Goal: Task Accomplishment & Management: Complete application form

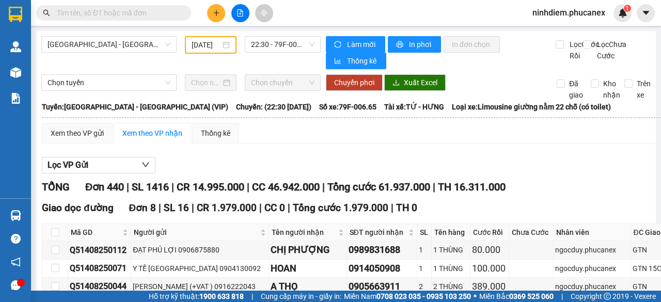
type input "[DATE]"
click at [216, 13] on icon "plus" at bounding box center [216, 13] width 1 height 6
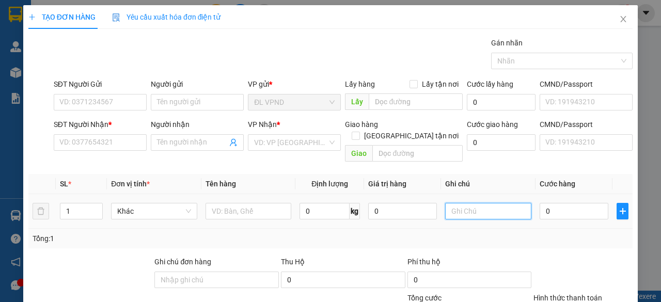
click at [467, 203] on input "text" at bounding box center [488, 211] width 86 height 17
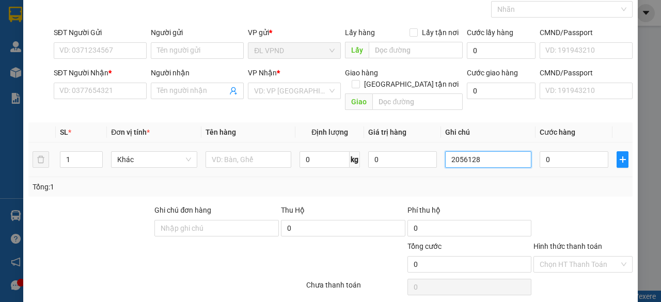
scroll to position [78, 0]
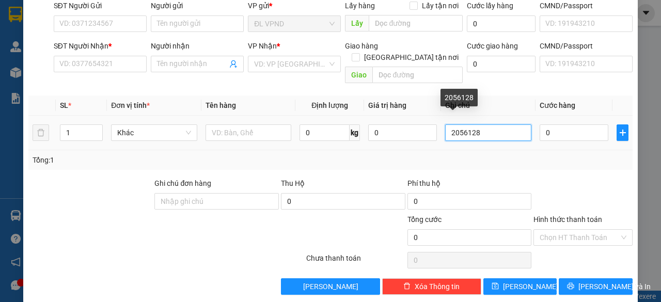
drag, startPoint x: 470, startPoint y: 125, endPoint x: 297, endPoint y: 146, distance: 173.8
click at [309, 144] on div "SL * Đơn vị tính * Tên hàng Định lượng Giá trị hàng Ghi chú Cước hàng 1 Khác 0 …" at bounding box center [330, 133] width 604 height 74
type input "2056128"
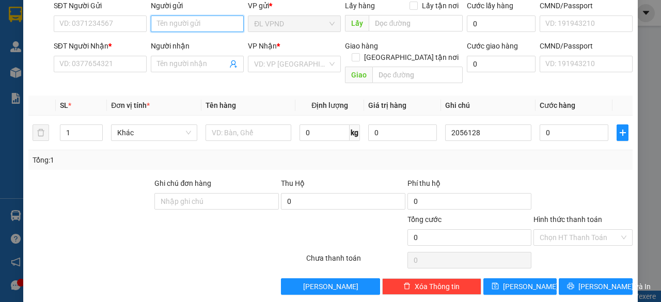
click at [189, 24] on input "Người gửi" at bounding box center [197, 23] width 93 height 17
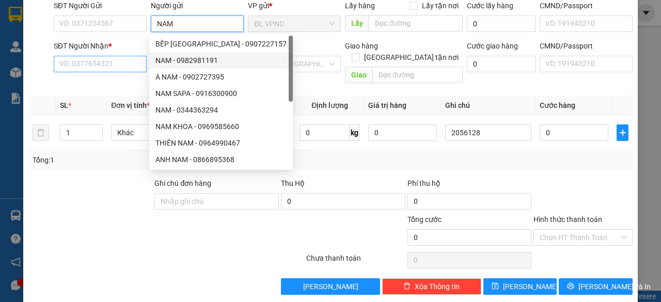
type input "NAM"
click at [62, 56] on input "SĐT Người Nhận *" at bounding box center [100, 64] width 93 height 17
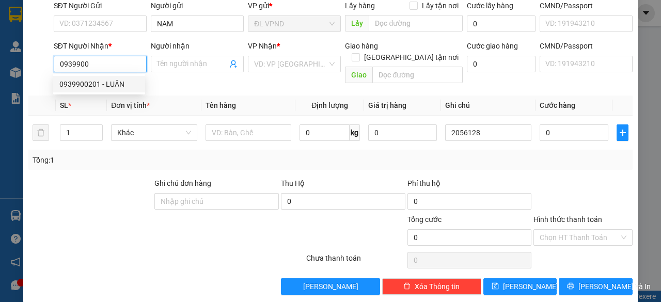
click at [83, 84] on div "0939900201 - LUÂN" at bounding box center [99, 83] width 80 height 11
type input "0939900201"
type input "LUÂN"
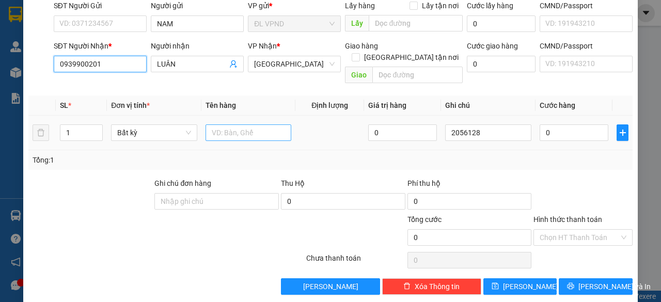
type input "0939900201"
click at [260, 124] on input "text" at bounding box center [249, 132] width 86 height 17
type input "1TX"
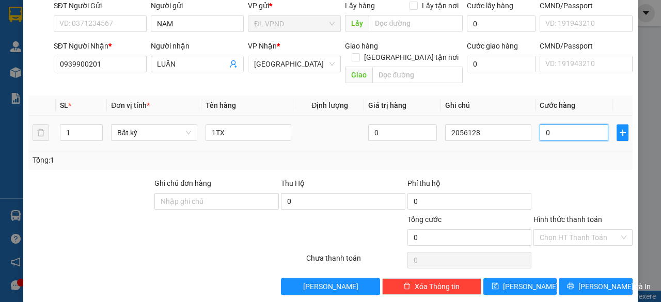
click at [575, 124] on input "0" at bounding box center [574, 132] width 69 height 17
type input "5"
type input "50"
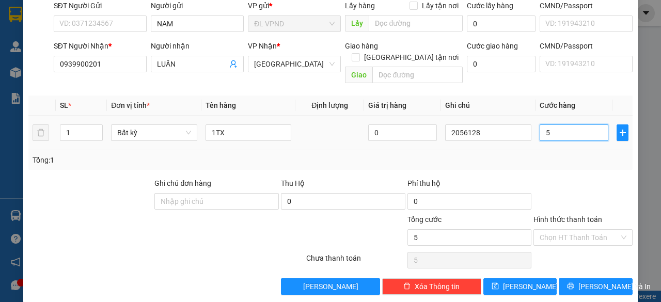
type input "50"
type input "50.000"
click at [568, 230] on input "Hình thức thanh toán" at bounding box center [580, 237] width 80 height 15
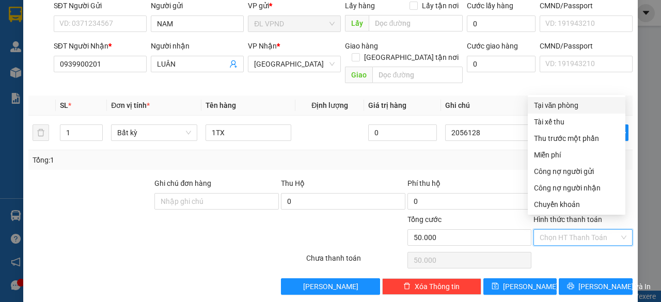
click at [551, 101] on div "Tại văn phòng" at bounding box center [576, 105] width 85 height 11
type input "0"
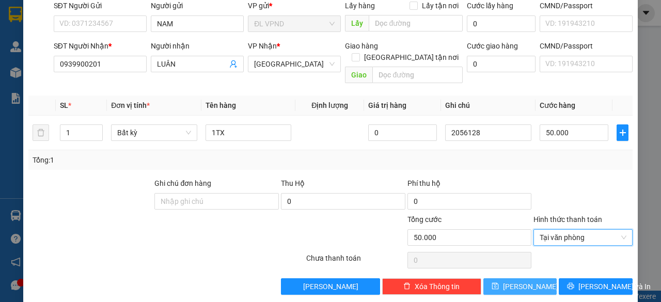
click at [501, 278] on button "[PERSON_NAME]" at bounding box center [520, 286] width 74 height 17
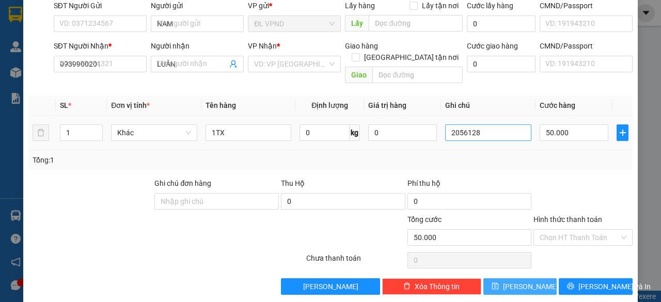
type input "0"
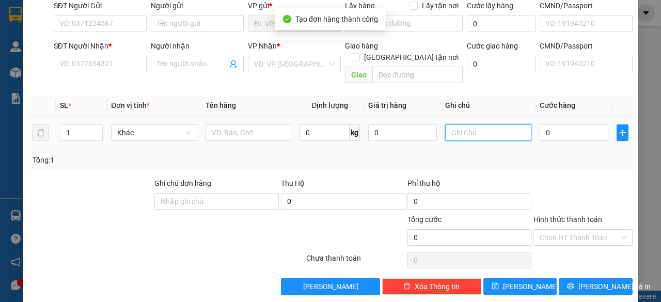
click at [493, 124] on input "text" at bounding box center [488, 132] width 86 height 17
paste input "205612"
type input "2056129"
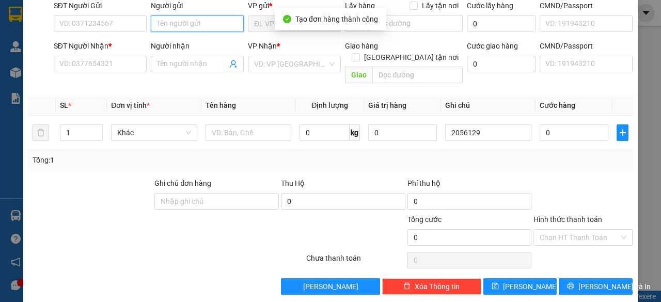
click at [202, 29] on input "Người gửi" at bounding box center [197, 23] width 93 height 17
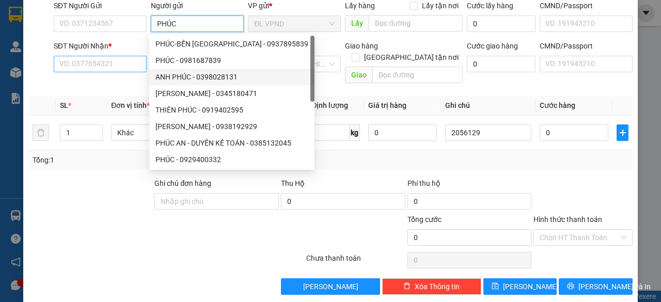
type input "PHÚC"
click at [120, 57] on input "SĐT Người Nhận *" at bounding box center [100, 64] width 93 height 17
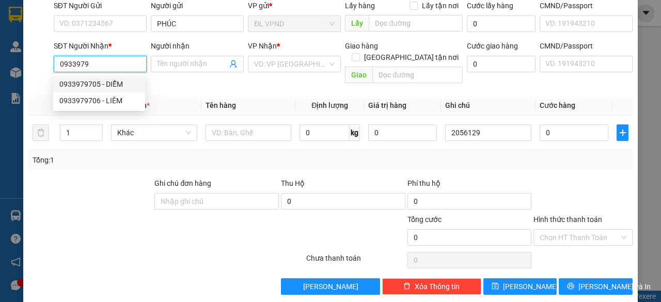
click at [84, 84] on div "0933979705 - DIỄM" at bounding box center [99, 83] width 80 height 11
type input "0933979705"
type input "DIỄM"
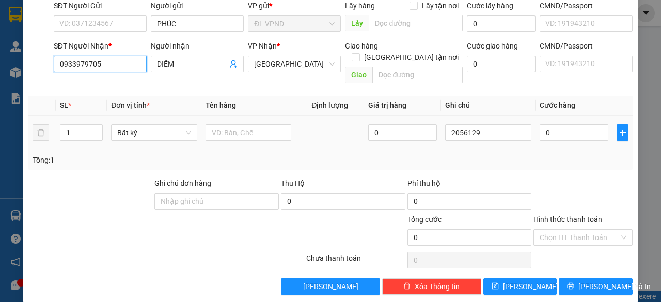
type input "0933979705"
drag, startPoint x: 22, startPoint y: 135, endPoint x: 9, endPoint y: 136, distance: 13.0
click at [10, 138] on div "TẠO ĐƠN HÀNG Yêu cầu xuất hóa đơn điện tử Transit Pickup Surcharge Ids Transit …" at bounding box center [330, 151] width 661 height 302
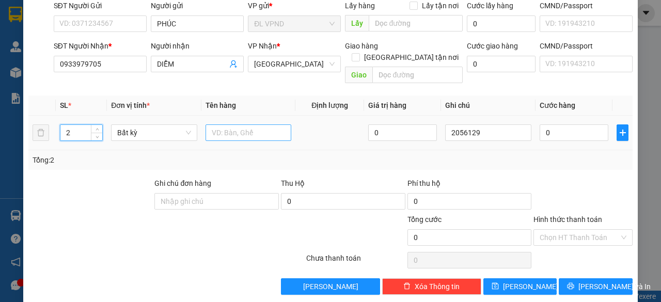
type input "2"
click at [220, 124] on input "text" at bounding box center [249, 132] width 86 height 17
type input "2TG"
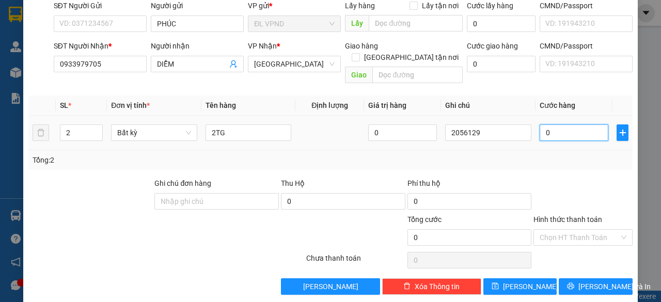
click at [546, 124] on input "0" at bounding box center [574, 132] width 69 height 17
type input "7"
type input "70"
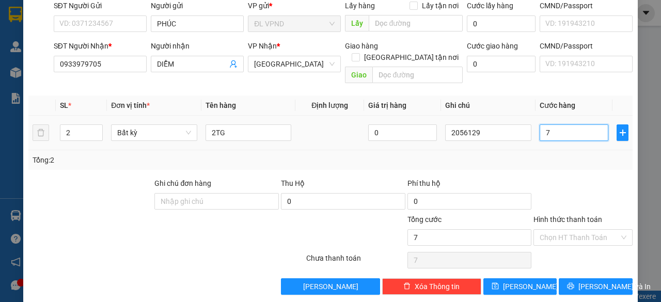
type input "70"
type input "70.000"
drag, startPoint x: 554, startPoint y: 224, endPoint x: 556, endPoint y: 175, distance: 49.1
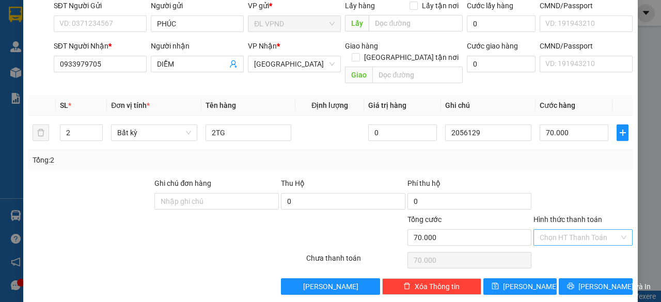
click at [554, 230] on input "Hình thức thanh toán" at bounding box center [580, 237] width 80 height 15
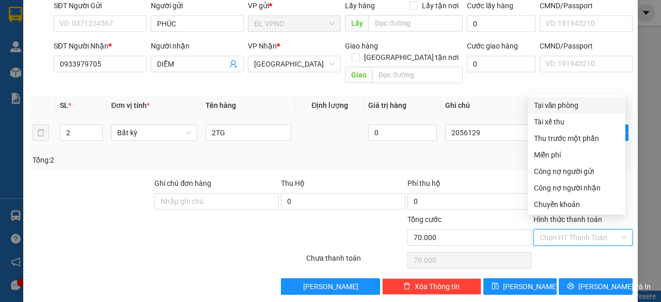
click at [551, 105] on div "Tại văn phòng" at bounding box center [576, 105] width 85 height 11
type input "0"
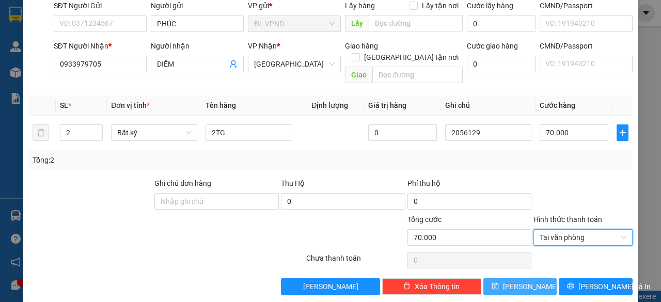
click at [512, 278] on button "[PERSON_NAME]" at bounding box center [520, 286] width 74 height 17
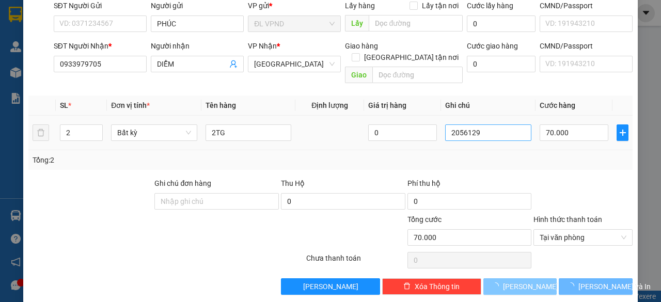
type input "1"
type input "0"
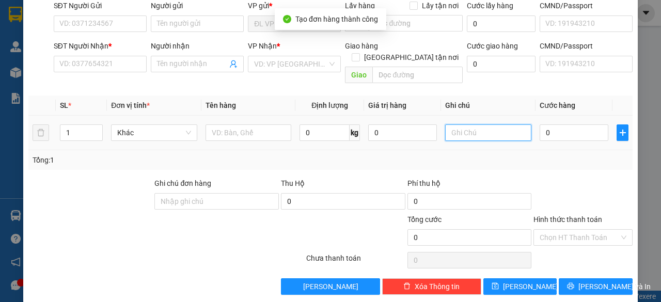
click at [481, 124] on input "text" at bounding box center [488, 132] width 86 height 17
paste input "205612"
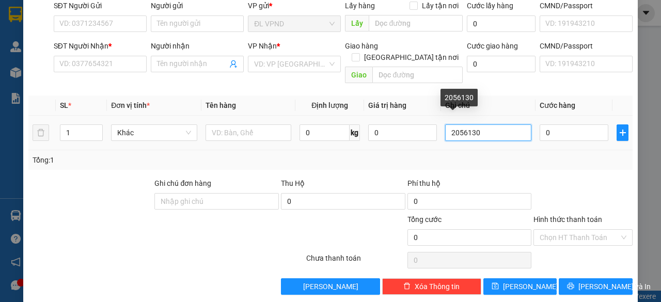
drag, startPoint x: 469, startPoint y: 119, endPoint x: 369, endPoint y: 144, distance: 103.1
click at [382, 141] on div "SL * Đơn vị tính * Tên hàng Định lượng Giá trị hàng Ghi chú Cước hàng 1 Khác 0 …" at bounding box center [330, 133] width 604 height 74
type input "2056130"
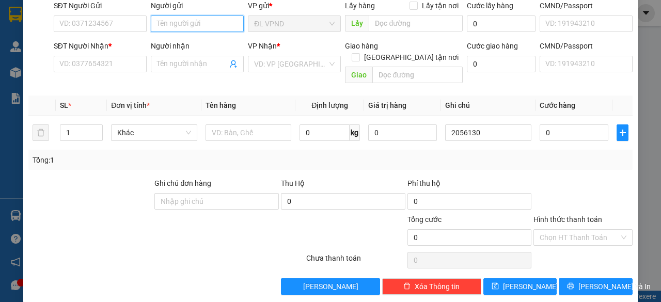
click at [199, 25] on input "Người gửi" at bounding box center [197, 23] width 93 height 17
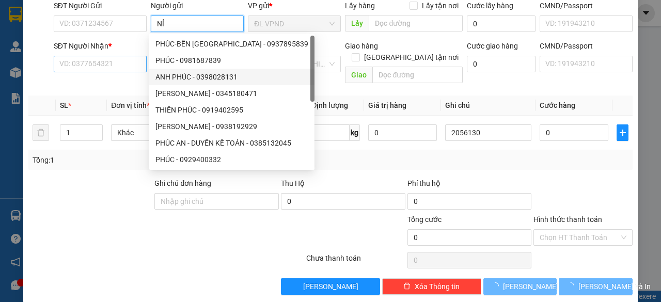
type input "NỈ"
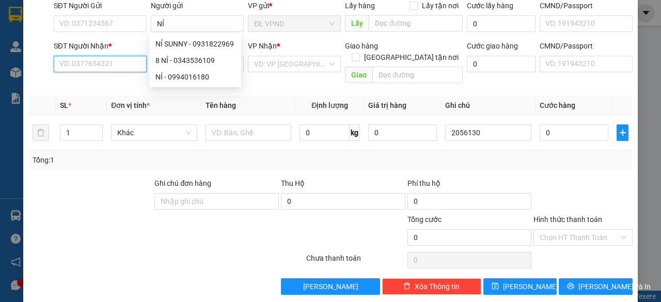
click at [94, 58] on input "SĐT Người Nhận *" at bounding box center [100, 64] width 93 height 17
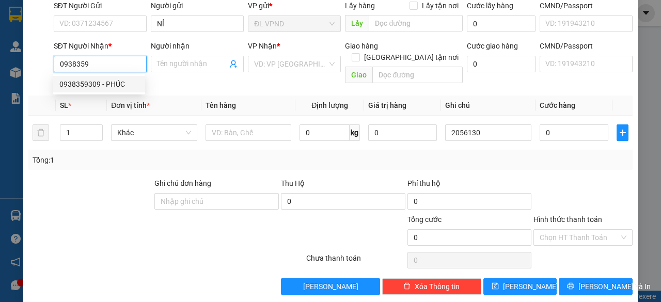
click at [116, 81] on div "0938359309 - PHÚC" at bounding box center [99, 83] width 80 height 11
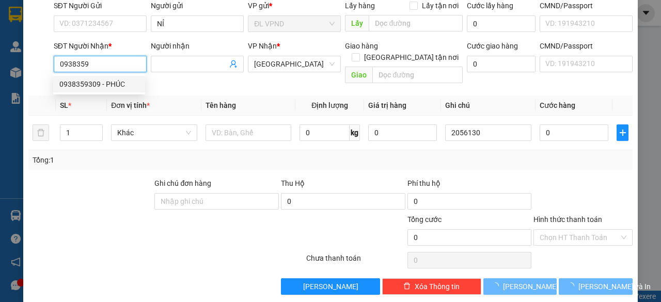
type input "0938359309"
type input "PHÚC"
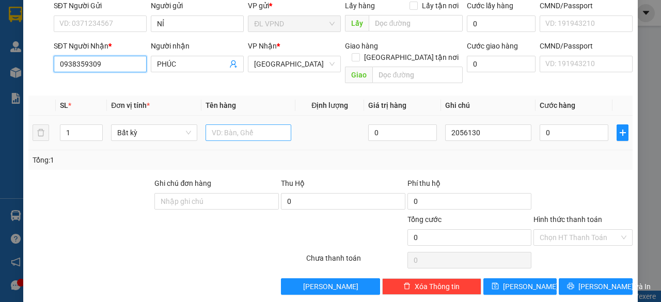
type input "0938359309"
click at [265, 124] on input "text" at bounding box center [249, 132] width 86 height 17
type input "1HS"
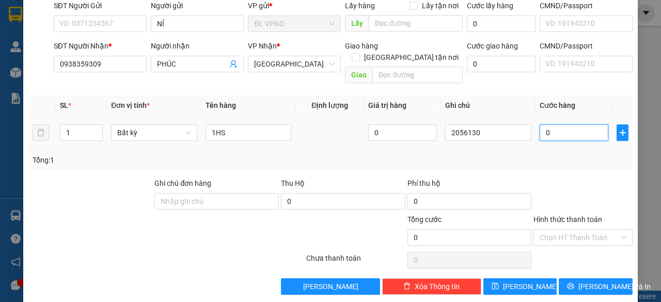
click at [586, 126] on input "0" at bounding box center [574, 132] width 69 height 17
type input "2"
type input "20"
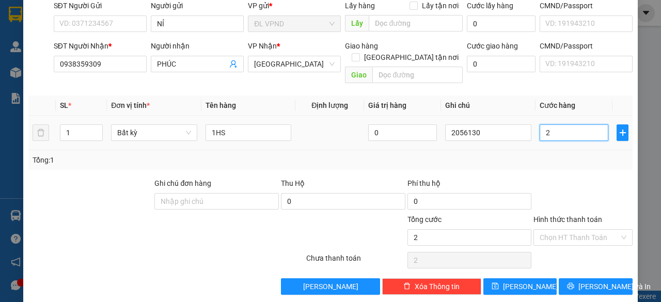
type input "20"
type input "20.000"
click at [550, 230] on input "Hình thức thanh toán" at bounding box center [580, 237] width 80 height 15
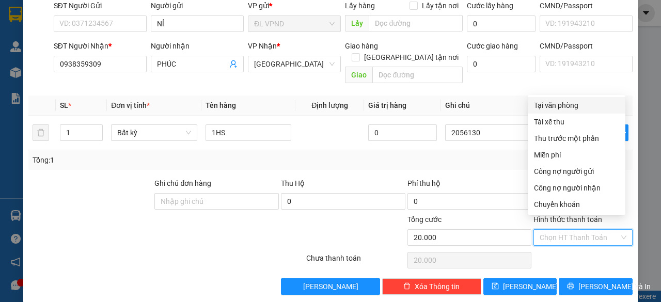
click at [550, 106] on div "Tại văn phòng" at bounding box center [576, 105] width 85 height 11
type input "0"
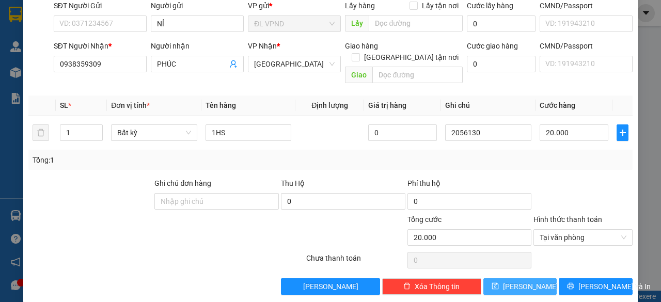
click at [509, 278] on button "[PERSON_NAME]" at bounding box center [520, 286] width 74 height 17
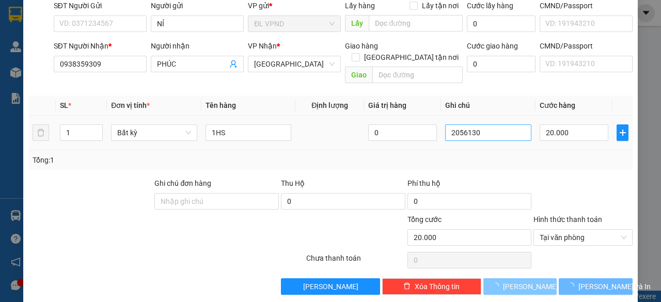
type input "0"
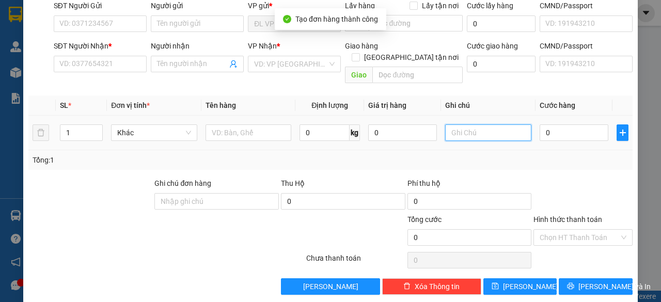
click at [489, 124] on input "text" at bounding box center [488, 132] width 86 height 17
paste input "205613"
type input "2056131"
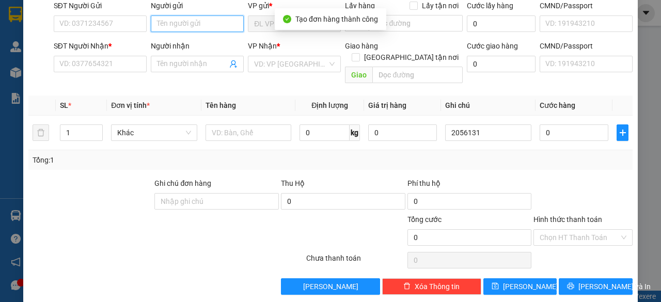
click at [196, 24] on input "Người gửi" at bounding box center [197, 23] width 93 height 17
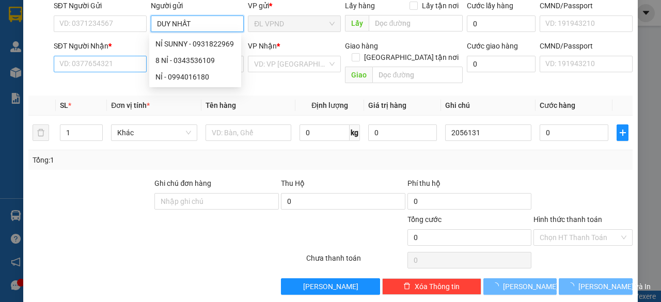
type input "DUY NHẤT"
click at [91, 62] on input "SĐT Người Nhận *" at bounding box center [100, 64] width 93 height 17
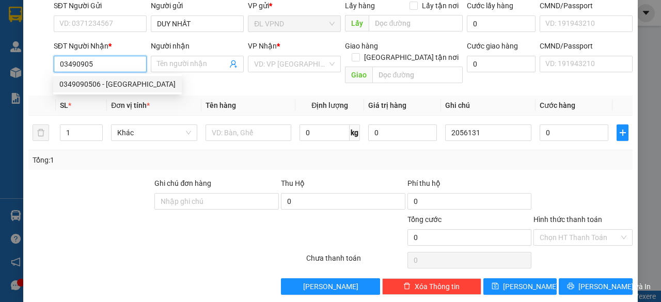
click at [84, 78] on div "0349090506 - [GEOGRAPHIC_DATA]" at bounding box center [117, 84] width 129 height 17
type input "0349090506"
type input "TRƯỜNG SƠN"
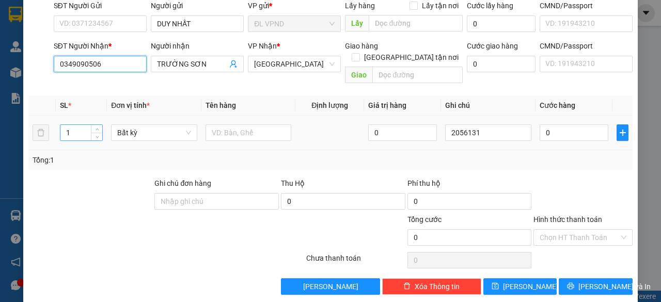
type input "0349090506"
drag, startPoint x: 85, startPoint y: 122, endPoint x: 20, endPoint y: 140, distance: 67.5
click at [29, 140] on div "SL * Đơn vị tính * Tên hàng Định lượng Giá trị hàng Ghi chú Cước hàng 1 Bất kỳ …" at bounding box center [330, 133] width 604 height 74
type input "2"
click at [250, 127] on input "text" at bounding box center [249, 132] width 86 height 17
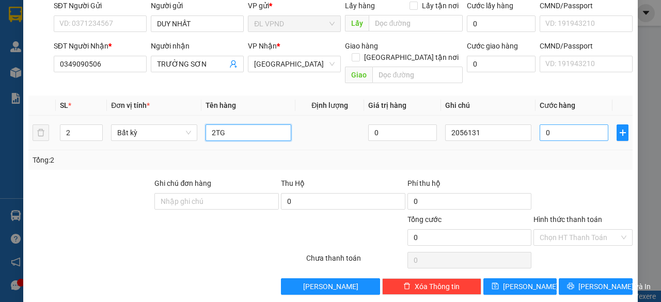
type input "2TG"
click at [560, 124] on input "0" at bounding box center [574, 132] width 69 height 17
type input "1"
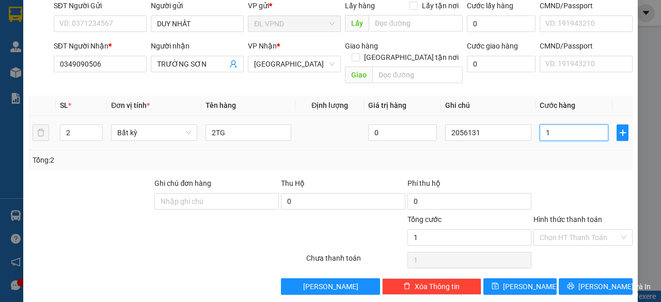
type input "12"
type input "120"
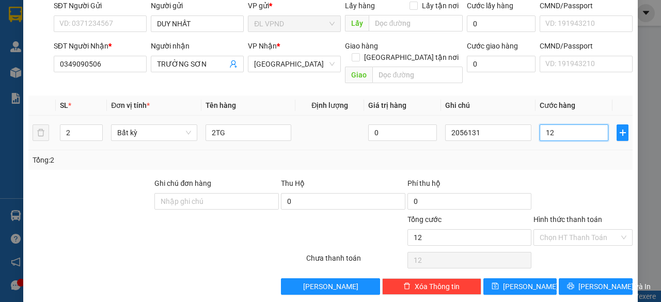
type input "120"
type input "120.000"
click at [543, 230] on input "Hình thức thanh toán" at bounding box center [580, 237] width 80 height 15
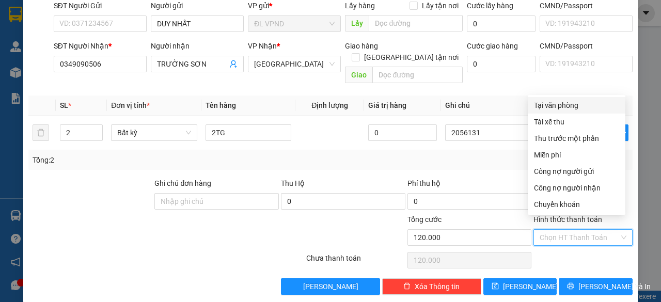
click at [558, 104] on div "Tại văn phòng" at bounding box center [576, 105] width 85 height 11
type input "0"
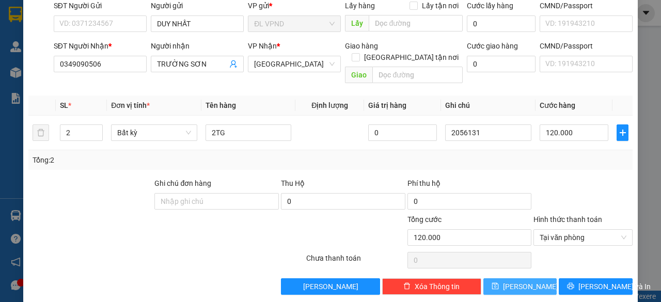
click at [499, 278] on button "[PERSON_NAME]" at bounding box center [520, 286] width 74 height 17
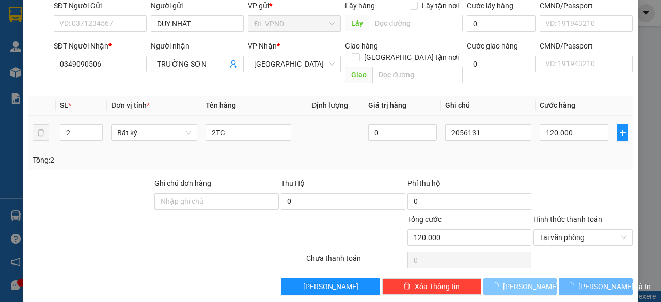
type input "1"
type input "0"
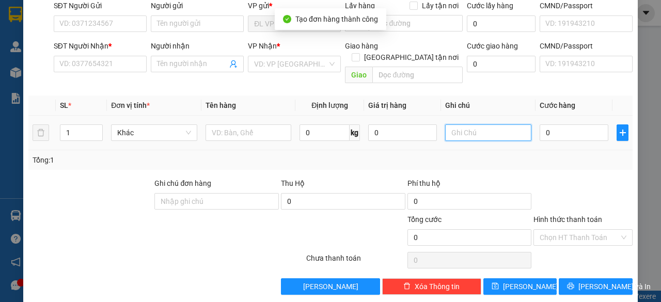
click at [490, 128] on input "text" at bounding box center [488, 132] width 86 height 17
paste input "205613"
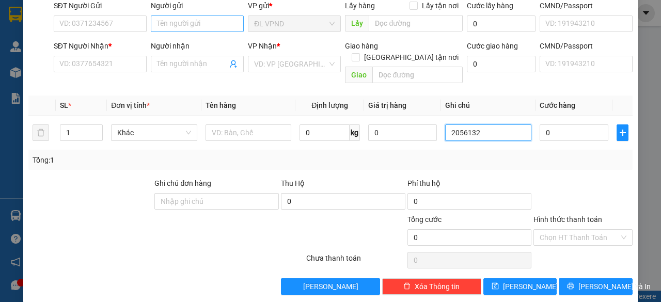
type input "2056132"
click at [210, 20] on input "Người gửi" at bounding box center [197, 23] width 93 height 17
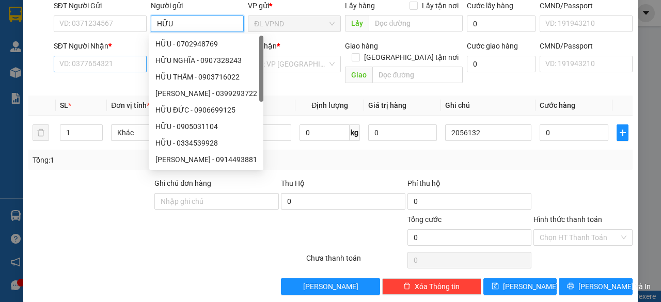
type input "HỮU"
click at [79, 60] on input "SĐT Người Nhận *" at bounding box center [100, 64] width 93 height 17
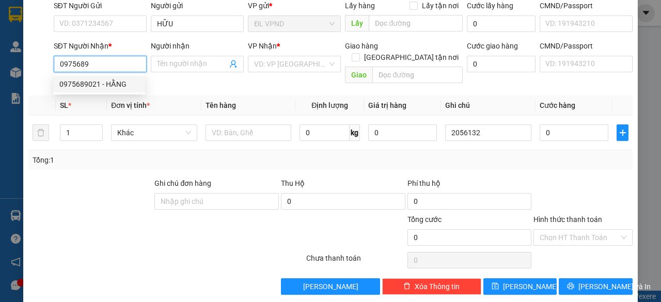
click at [83, 86] on div "0975689021 - HẰNG" at bounding box center [99, 83] width 80 height 11
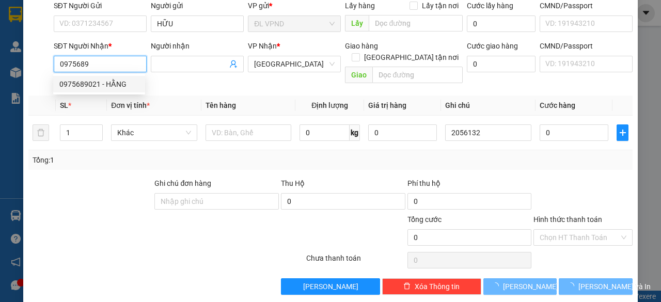
type input "0975689021"
type input "HẰNG"
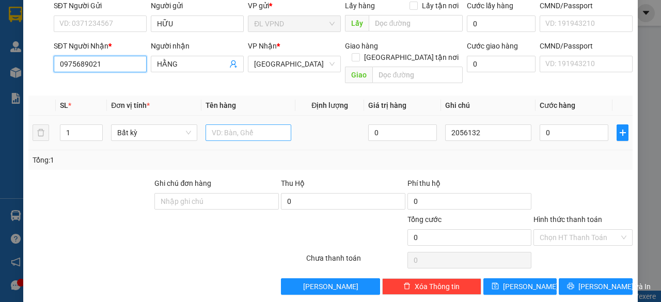
type input "0975689021"
click at [246, 124] on input "text" at bounding box center [249, 132] width 86 height 17
type input "1TG"
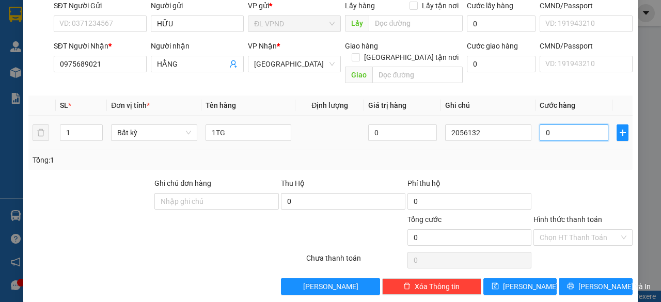
click at [576, 124] on input "0" at bounding box center [574, 132] width 69 height 17
type input "3"
type input "30"
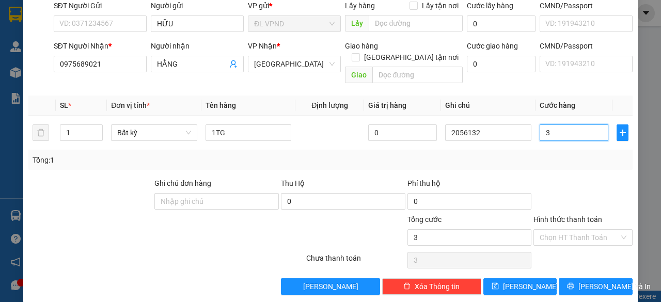
type input "30"
type input "30.000"
click at [542, 230] on input "Hình thức thanh toán" at bounding box center [580, 237] width 80 height 15
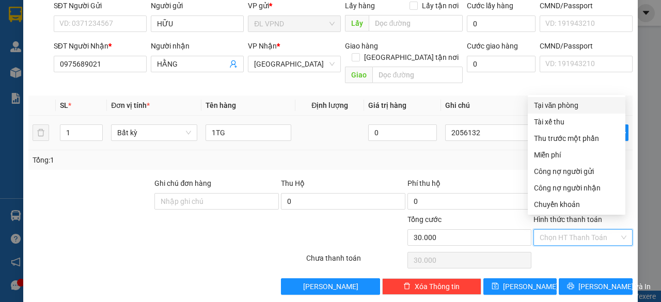
drag, startPoint x: 557, startPoint y: 106, endPoint x: 555, endPoint y: 124, distance: 18.2
click at [557, 106] on div "Tại văn phòng" at bounding box center [576, 105] width 85 height 11
type input "0"
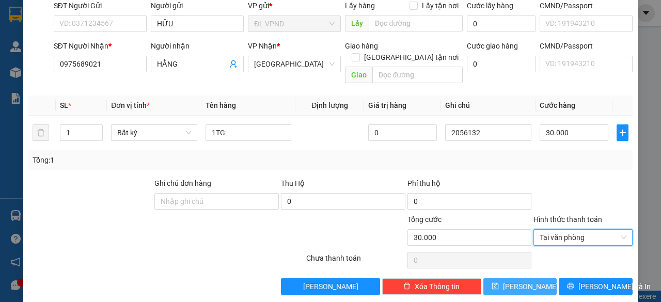
click at [510, 278] on button "[PERSON_NAME]" at bounding box center [520, 286] width 74 height 17
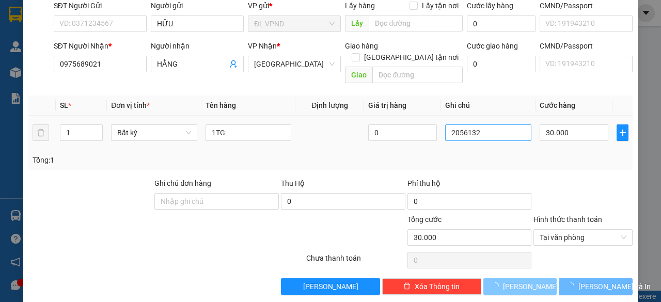
type input "0"
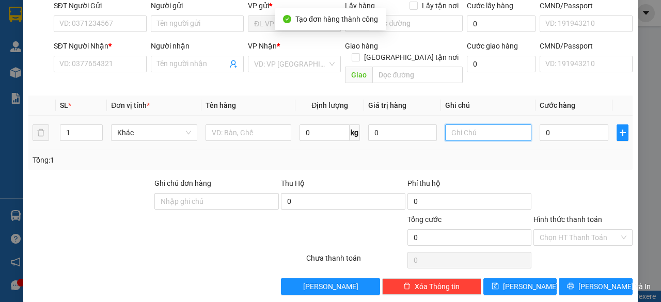
click at [486, 124] on input "text" at bounding box center [488, 132] width 86 height 17
paste input "205613"
type input "2056133"
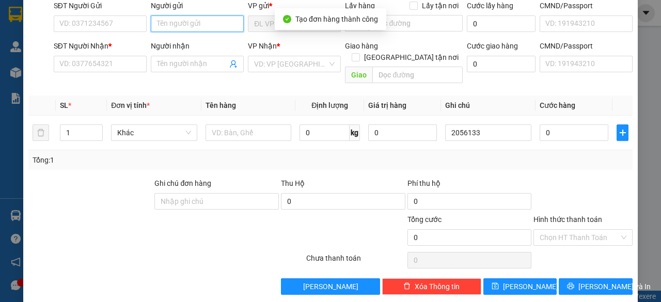
click at [219, 26] on input "Người gửi" at bounding box center [197, 23] width 93 height 17
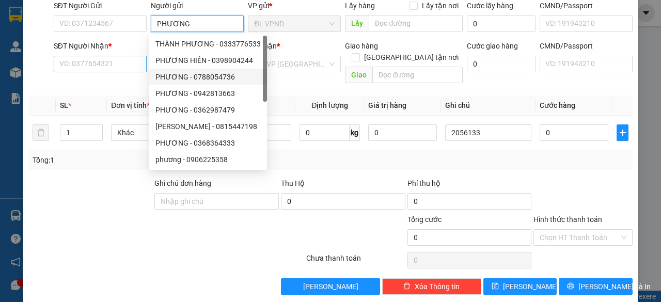
type input "PHƯƠNG"
click at [120, 64] on input "SĐT Người Nhận *" at bounding box center [100, 64] width 93 height 17
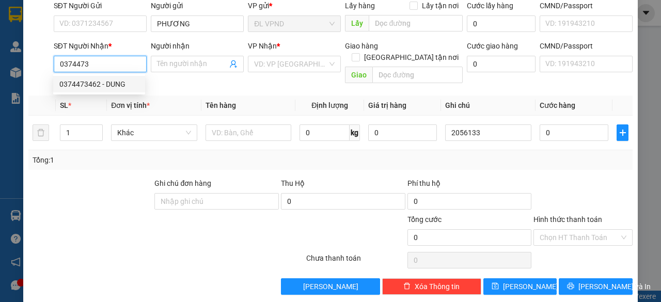
click at [106, 82] on div "0374473462 - DUNG" at bounding box center [99, 83] width 80 height 11
type input "0374473462"
type input "DUNG"
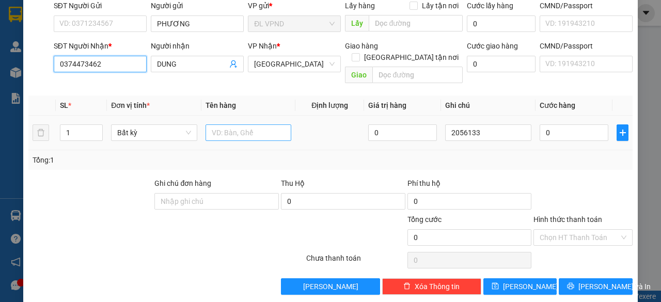
type input "0374473462"
click at [234, 124] on input "text" at bounding box center [249, 132] width 86 height 17
type input "1TX"
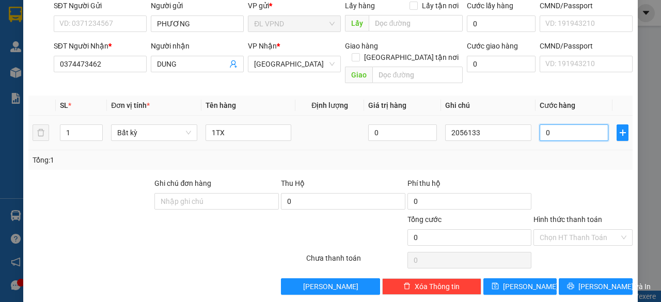
click at [560, 124] on input "0" at bounding box center [574, 132] width 69 height 17
type input "5"
type input "50"
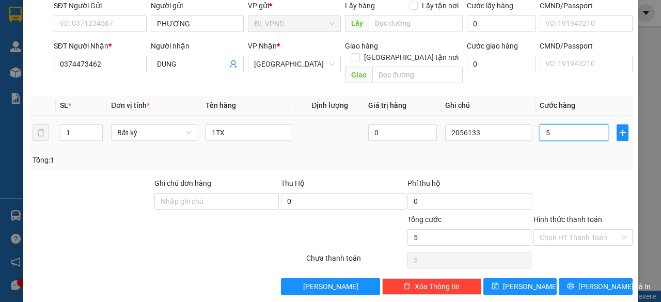
type input "50"
type input "50.000"
click at [545, 230] on input "Hình thức thanh toán" at bounding box center [580, 237] width 80 height 15
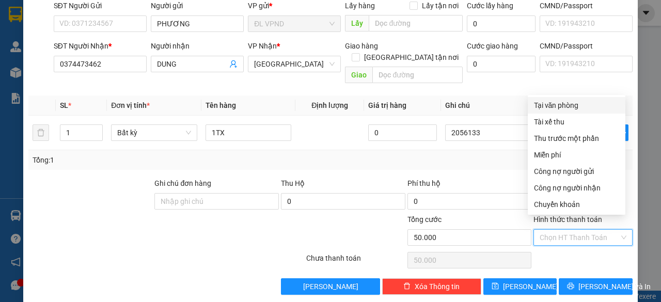
click at [556, 106] on div "Tại văn phòng" at bounding box center [576, 105] width 85 height 11
type input "0"
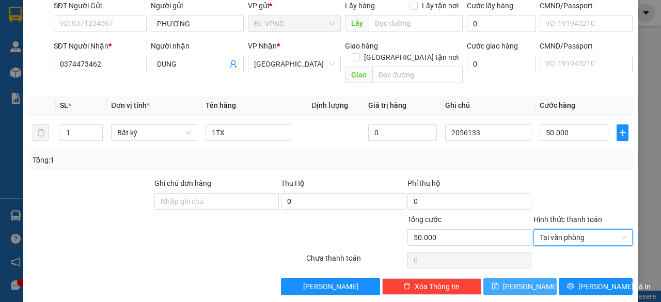
click at [505, 278] on button "[PERSON_NAME]" at bounding box center [520, 286] width 74 height 17
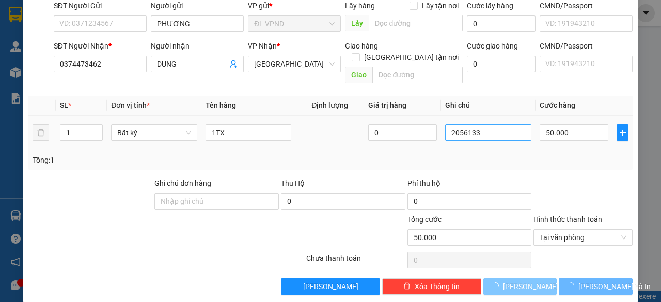
type input "0"
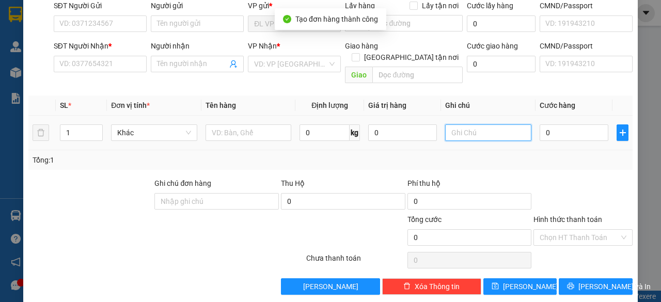
click at [487, 124] on input "text" at bounding box center [488, 132] width 86 height 17
paste input "205613"
type input "2056134"
